Goal: Information Seeking & Learning: Learn about a topic

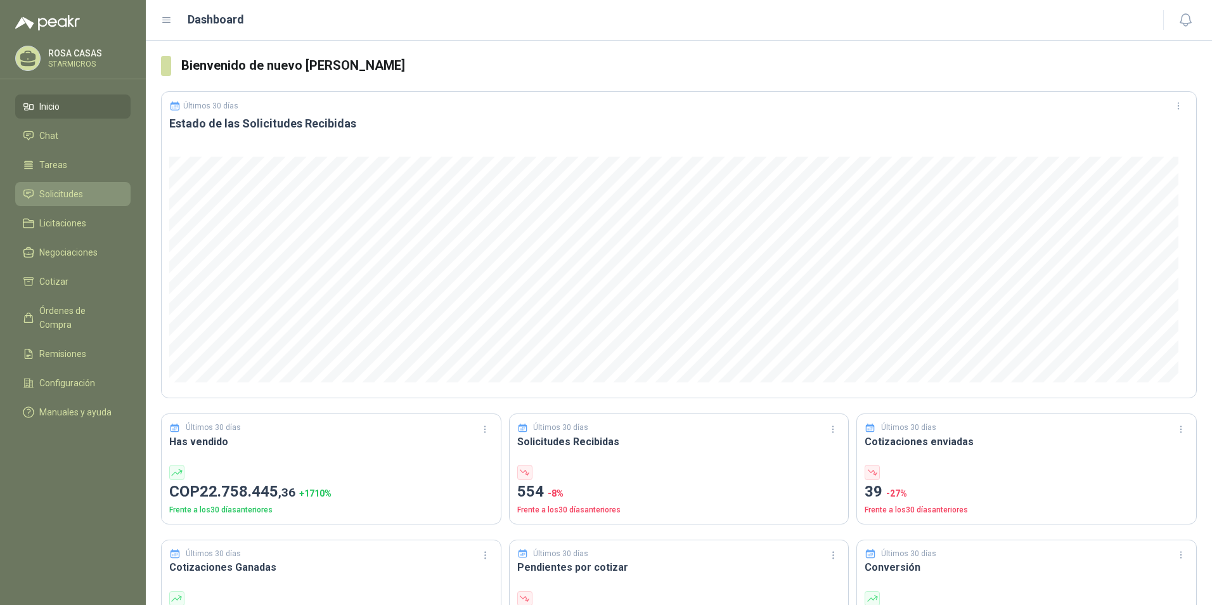
click at [80, 196] on span "Solicitudes" at bounding box center [61, 194] width 44 height 14
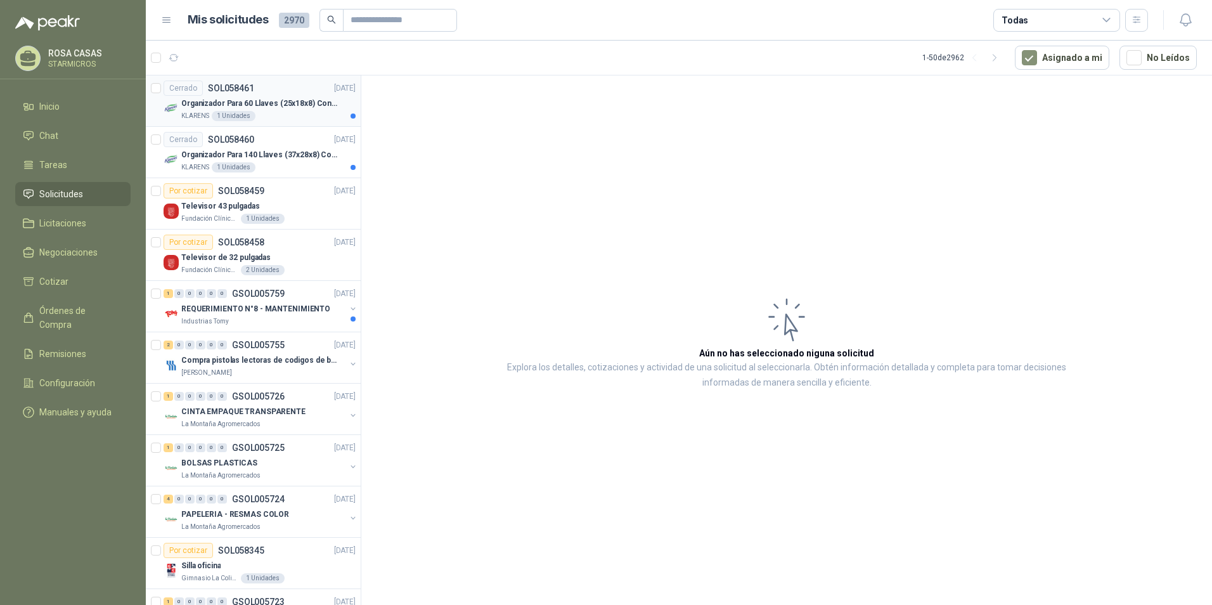
click at [287, 115] on div "KLARENS 1 Unidades" at bounding box center [268, 116] width 174 height 10
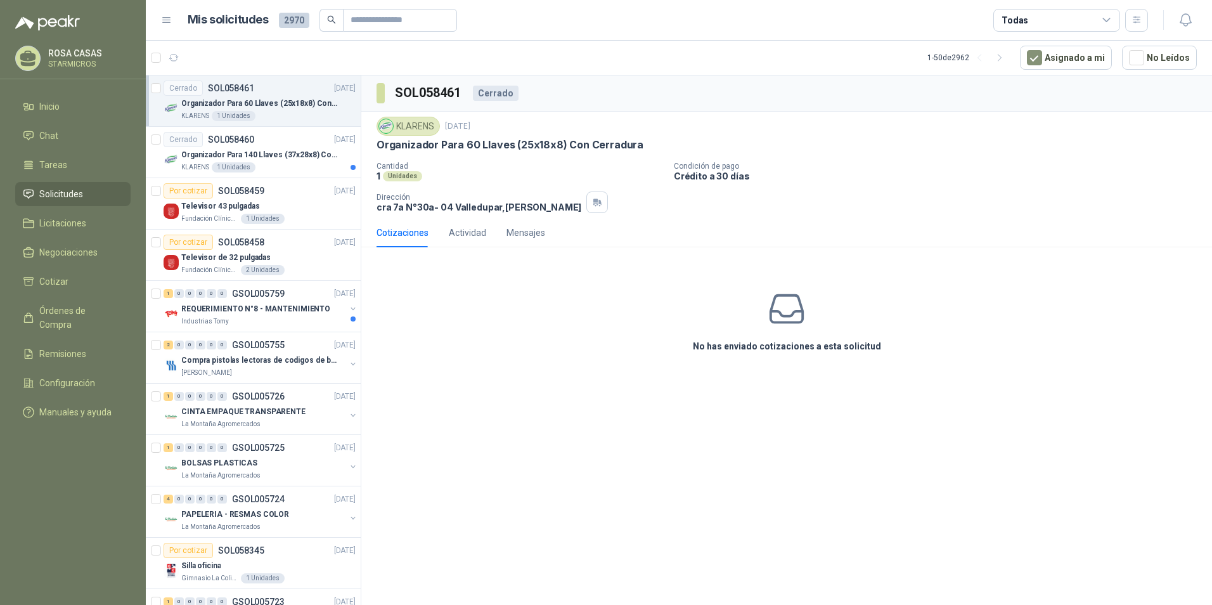
click at [629, 404] on div "SOL058461 Cerrado KLARENS 2 oct, 2025 Organizador Para 60 Llaves (25x18x8) Con …" at bounding box center [786, 342] width 850 height 534
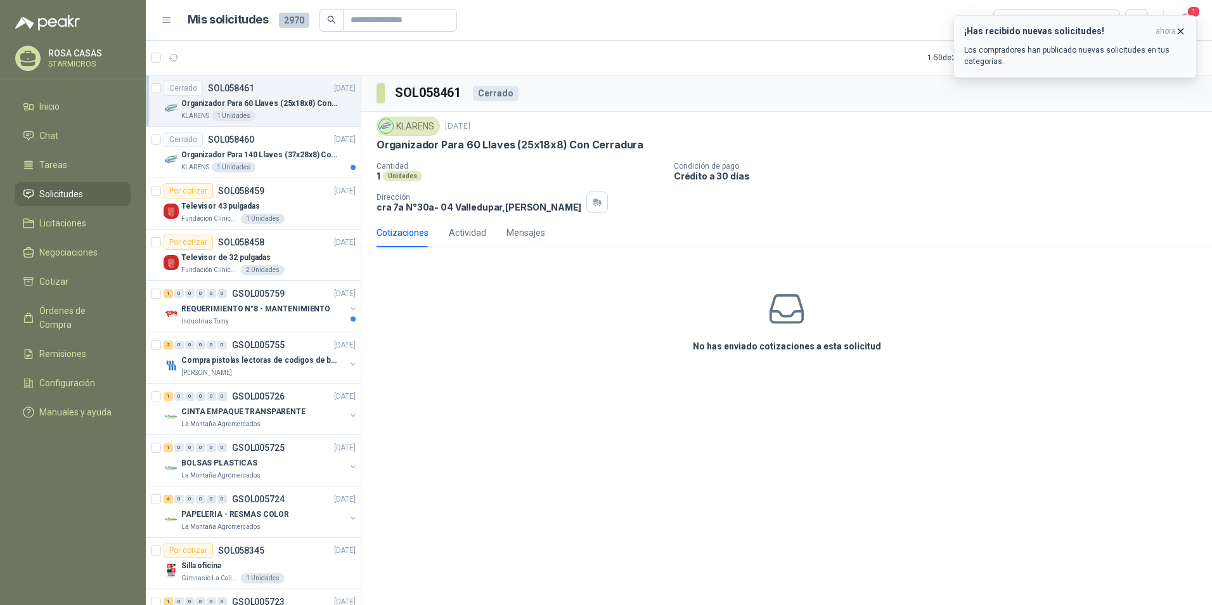
click at [1031, 32] on h3 "¡Has recibido nuevas solicitudes!" at bounding box center [1057, 31] width 186 height 11
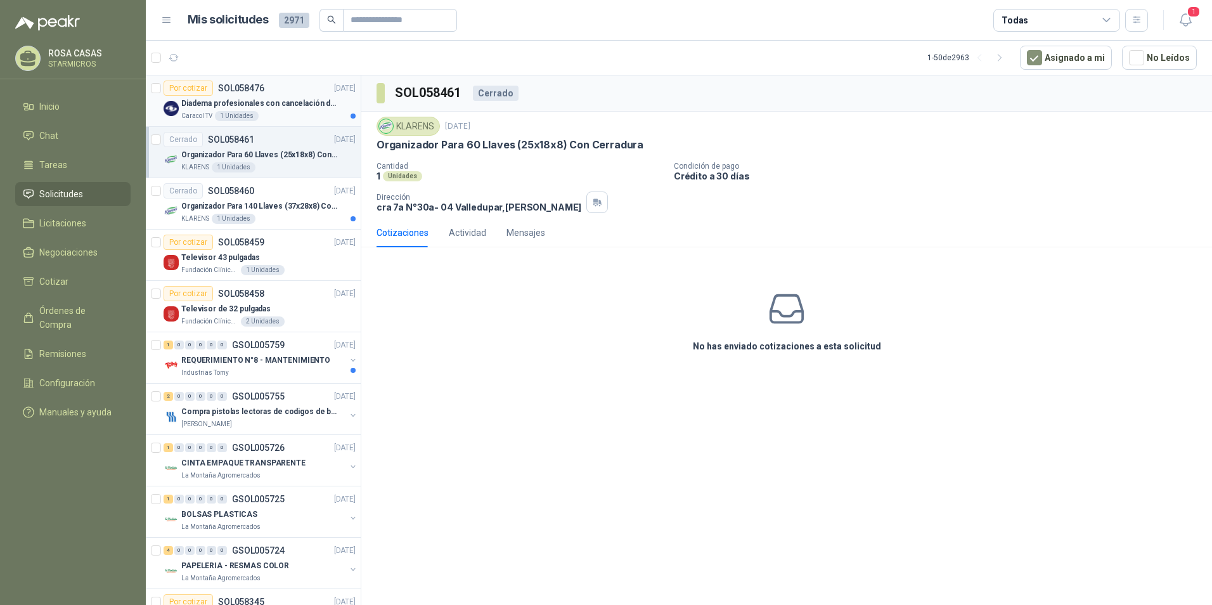
click at [295, 99] on p "Diadema profesionales con cancelación de ruido en micrófono" at bounding box center [260, 104] width 158 height 12
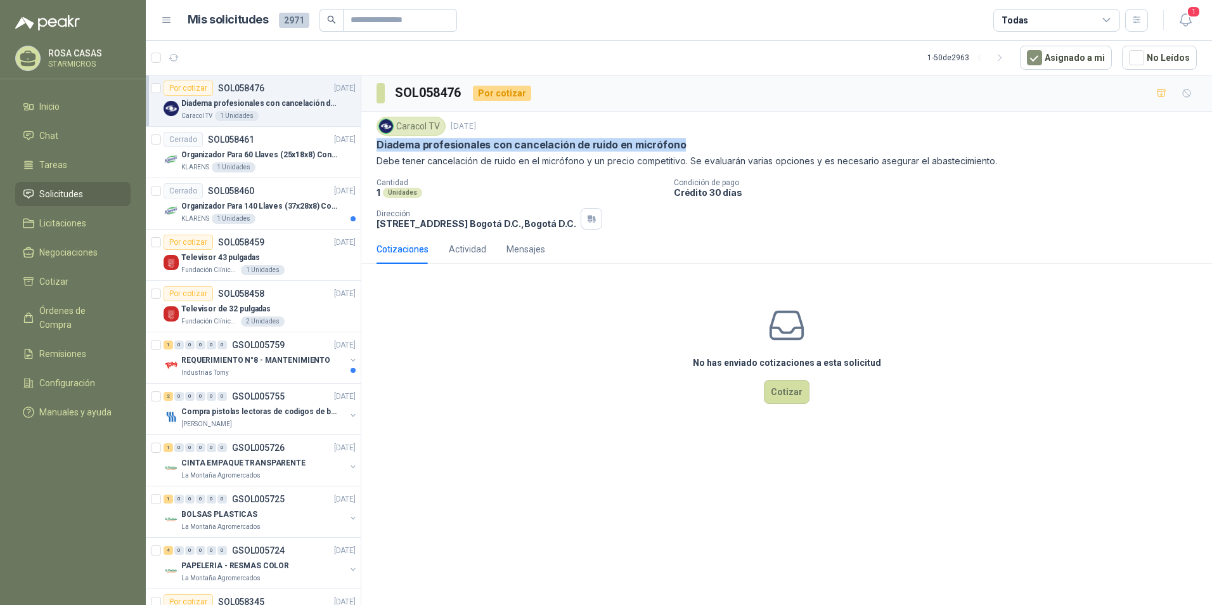
drag, startPoint x: 375, startPoint y: 143, endPoint x: 678, endPoint y: 144, distance: 303.6
click at [678, 144] on div "Caracol TV 3 oct, 2025 Diadema profesionales con cancelación de ruido en micróf…" at bounding box center [786, 173] width 850 height 123
copy p "Diadema profesionales con cancelación de ruido en micrófono"
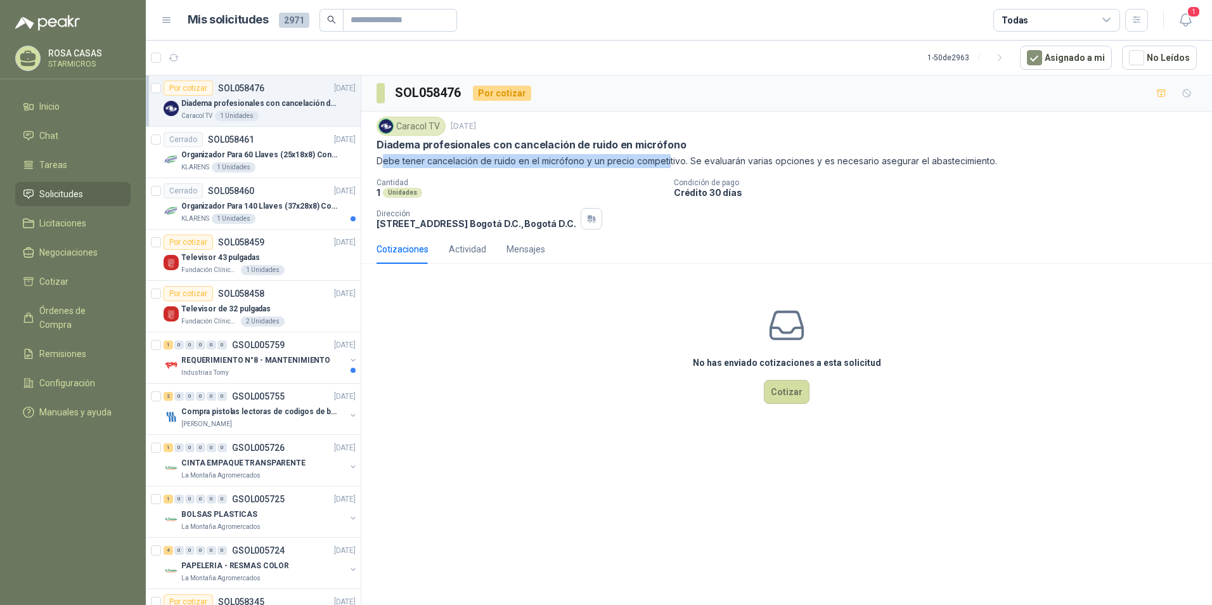
drag, startPoint x: 385, startPoint y: 160, endPoint x: 665, endPoint y: 158, distance: 280.7
click at [665, 158] on p "Debe tener cancelación de ruido en el micrófono y un precio competitivo. Se eva…" at bounding box center [786, 161] width 820 height 14
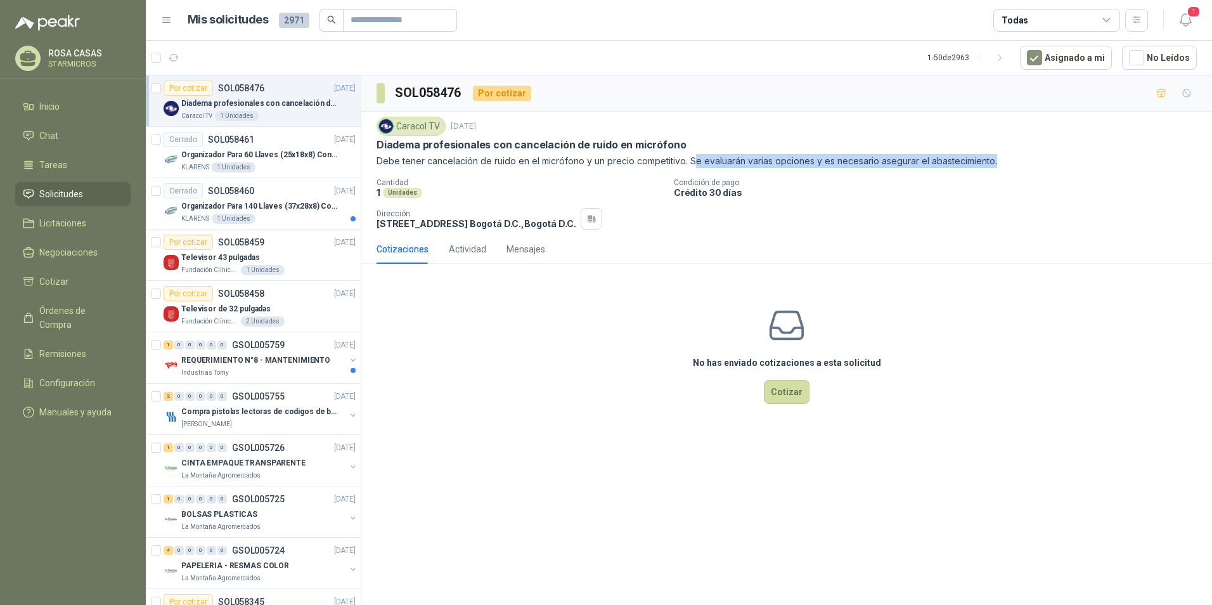
drag, startPoint x: 691, startPoint y: 155, endPoint x: 992, endPoint y: 165, distance: 301.2
click at [992, 165] on p "Debe tener cancelación de ruido en el micrófono y un precio competitivo. Se eva…" at bounding box center [786, 161] width 820 height 14
